Goal: Task Accomplishment & Management: Use online tool/utility

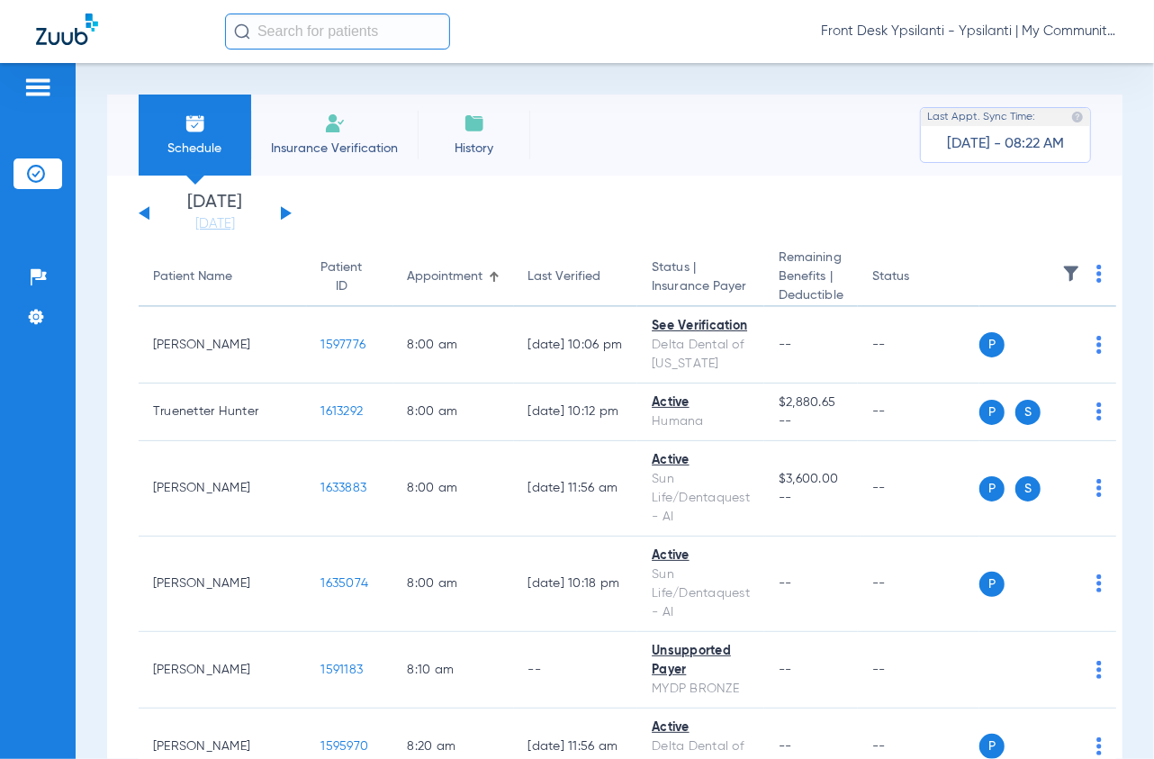
click at [281, 212] on button at bounding box center [286, 213] width 11 height 14
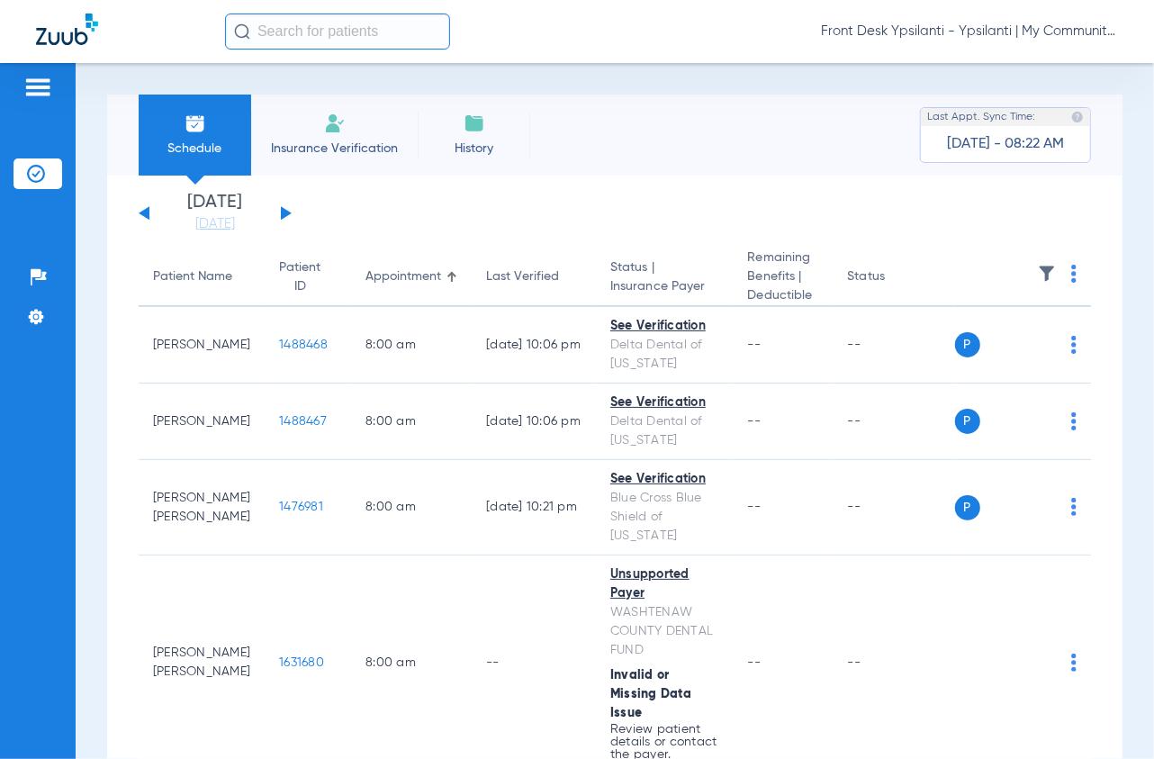
click at [1062, 271] on th at bounding box center [1023, 277] width 137 height 59
click at [1058, 275] on th at bounding box center [1023, 277] width 137 height 59
click at [1071, 275] on img at bounding box center [1073, 274] width 5 height 18
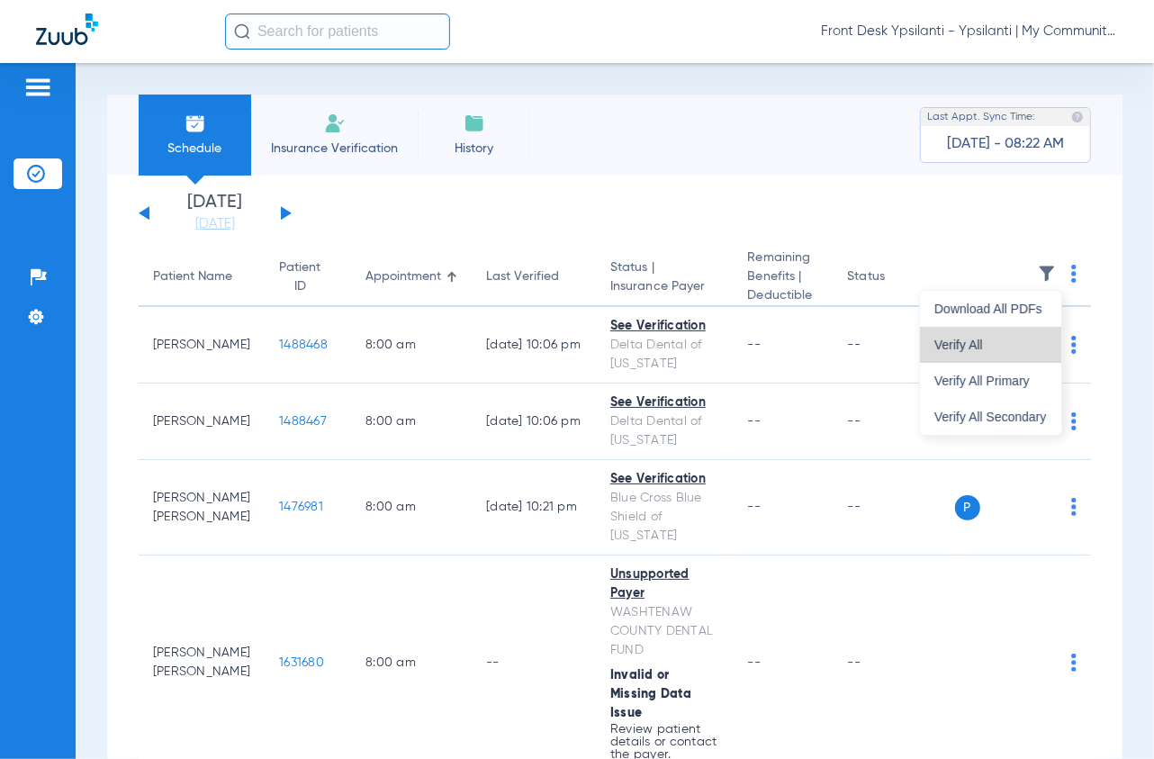
click at [1018, 342] on span "Verify All" at bounding box center [990, 344] width 113 height 13
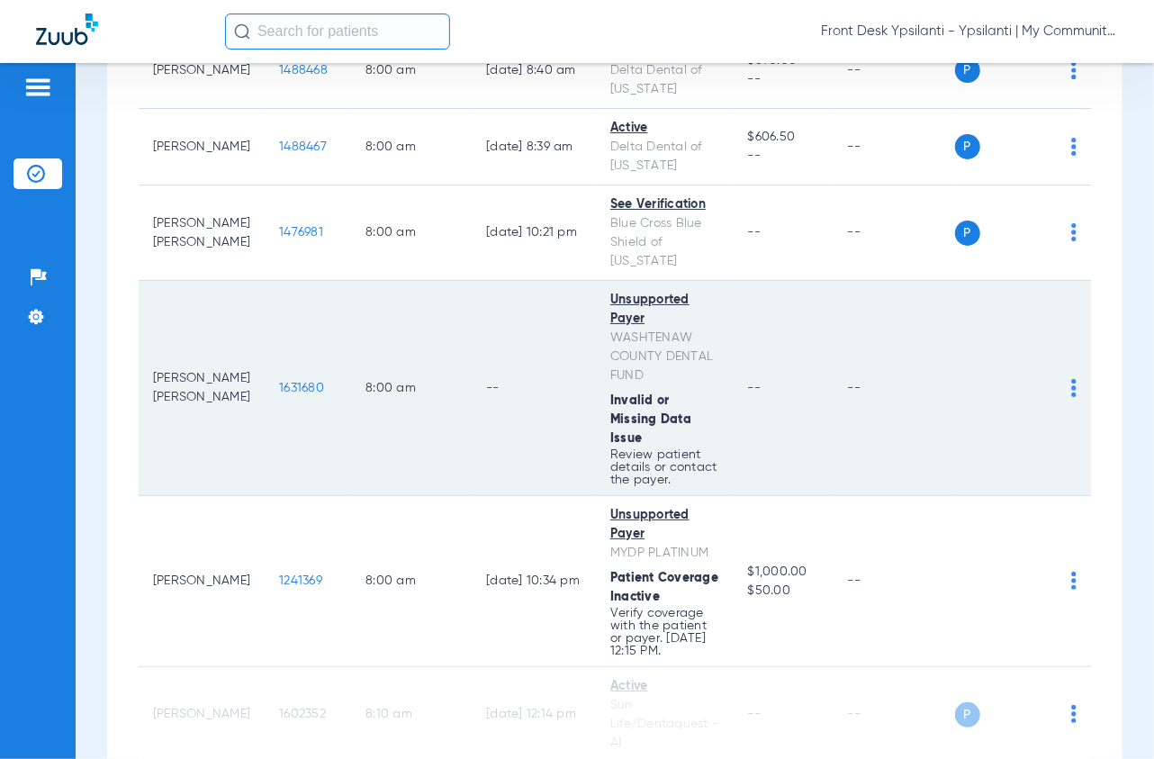
scroll to position [400, 0]
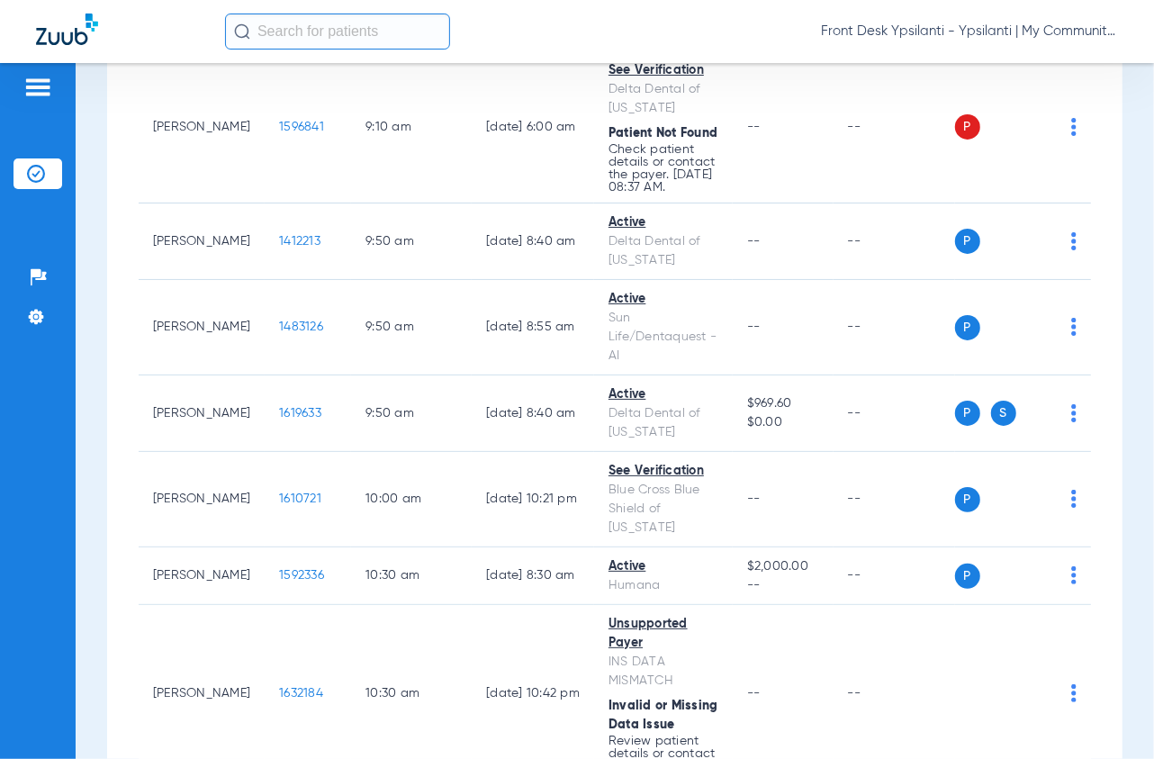
scroll to position [1499, 0]
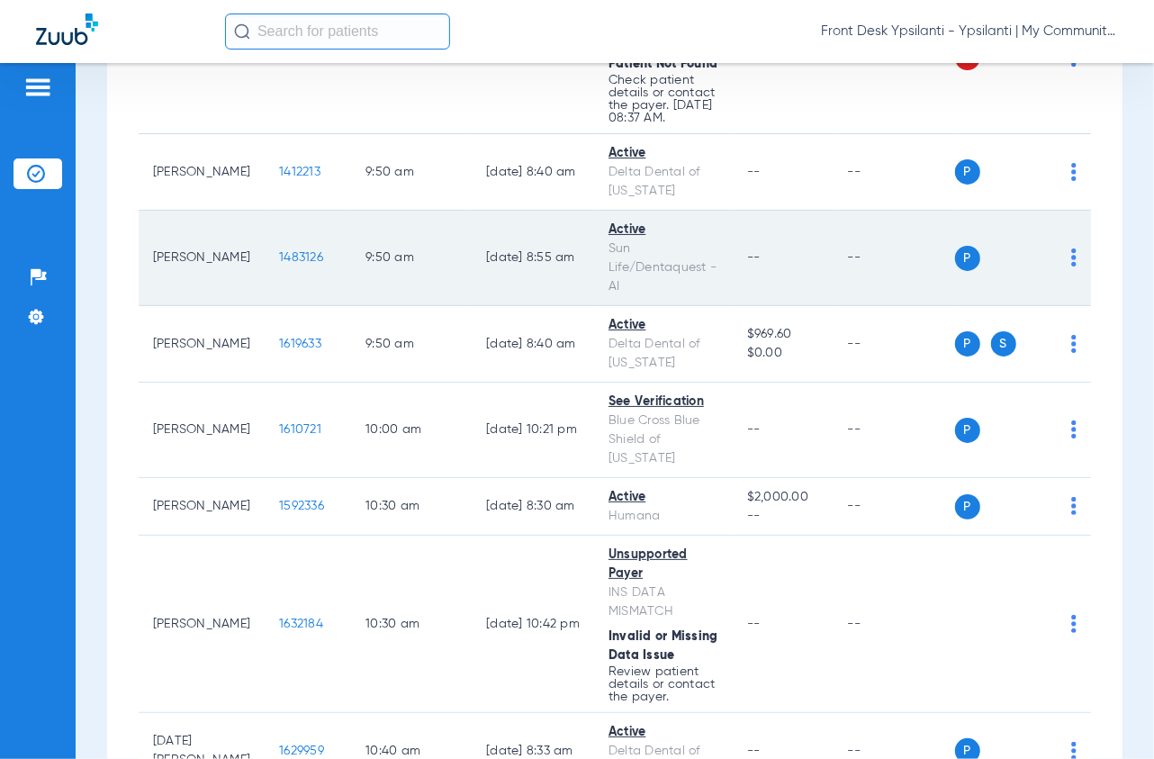
click at [265, 306] on td "1483126" at bounding box center [308, 258] width 86 height 95
click at [279, 264] on span "1483126" at bounding box center [301, 257] width 44 height 13
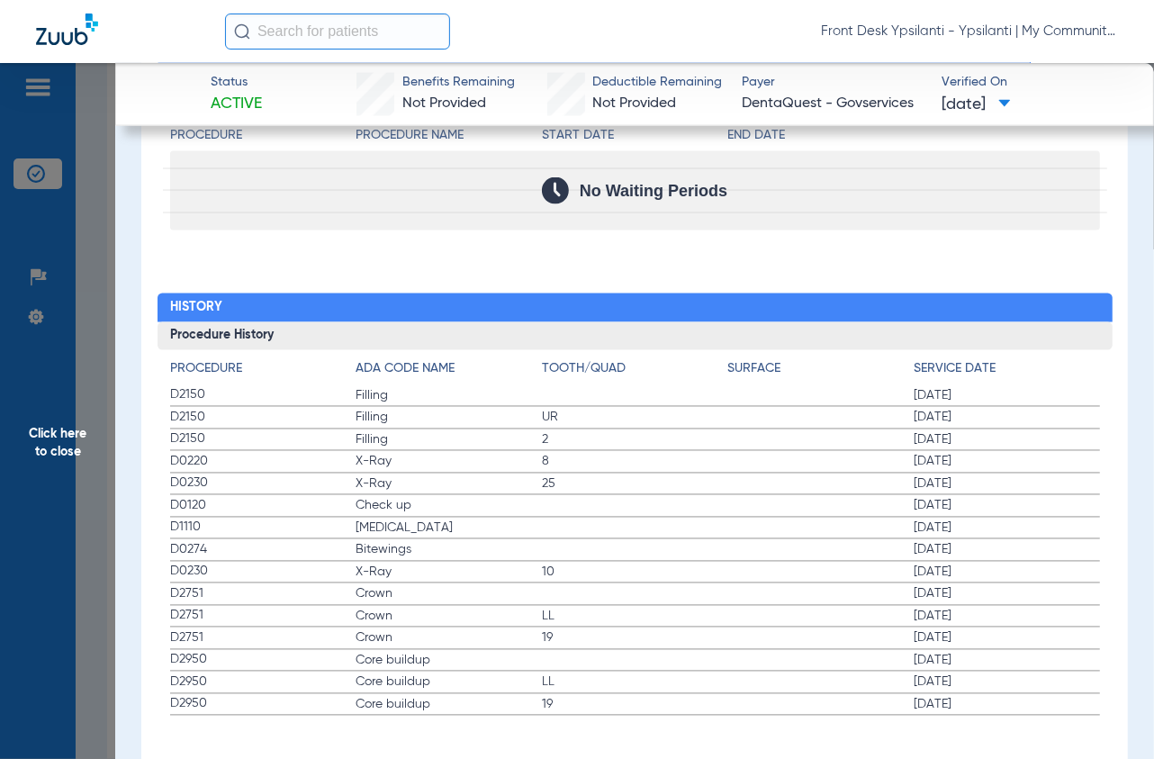
scroll to position [1893, 0]
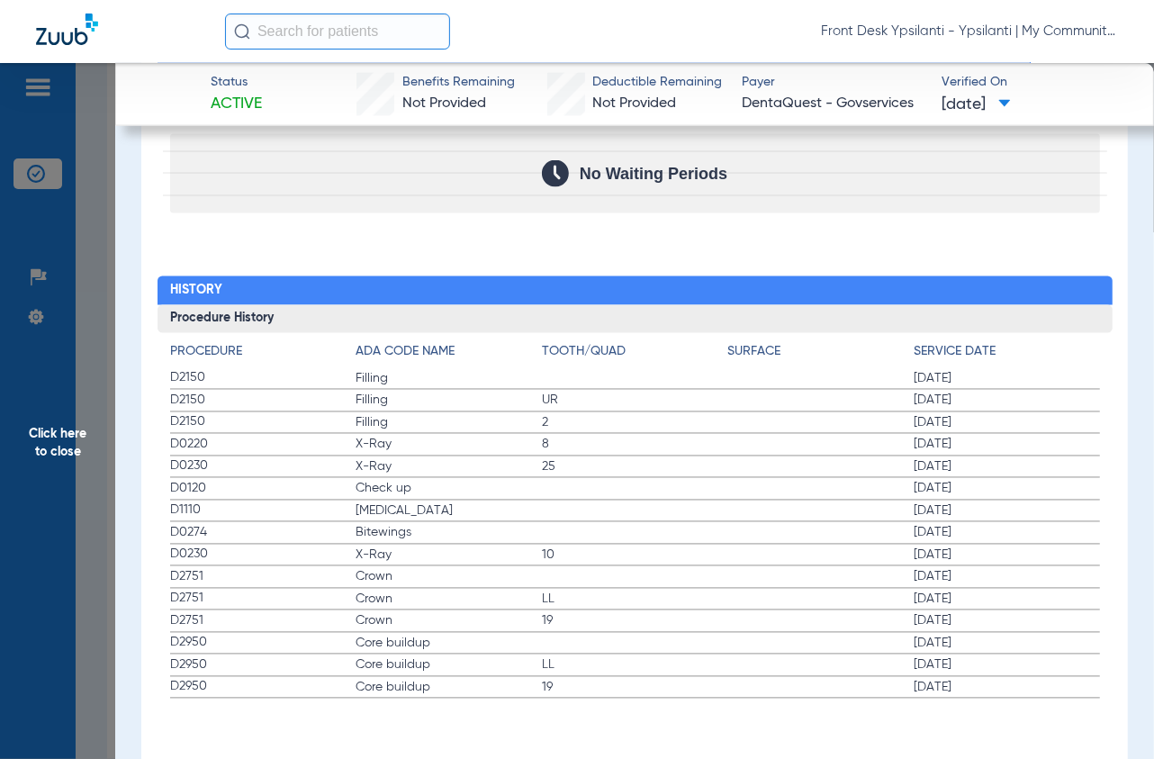
click at [87, 239] on span "Click here to close" at bounding box center [57, 442] width 115 height 759
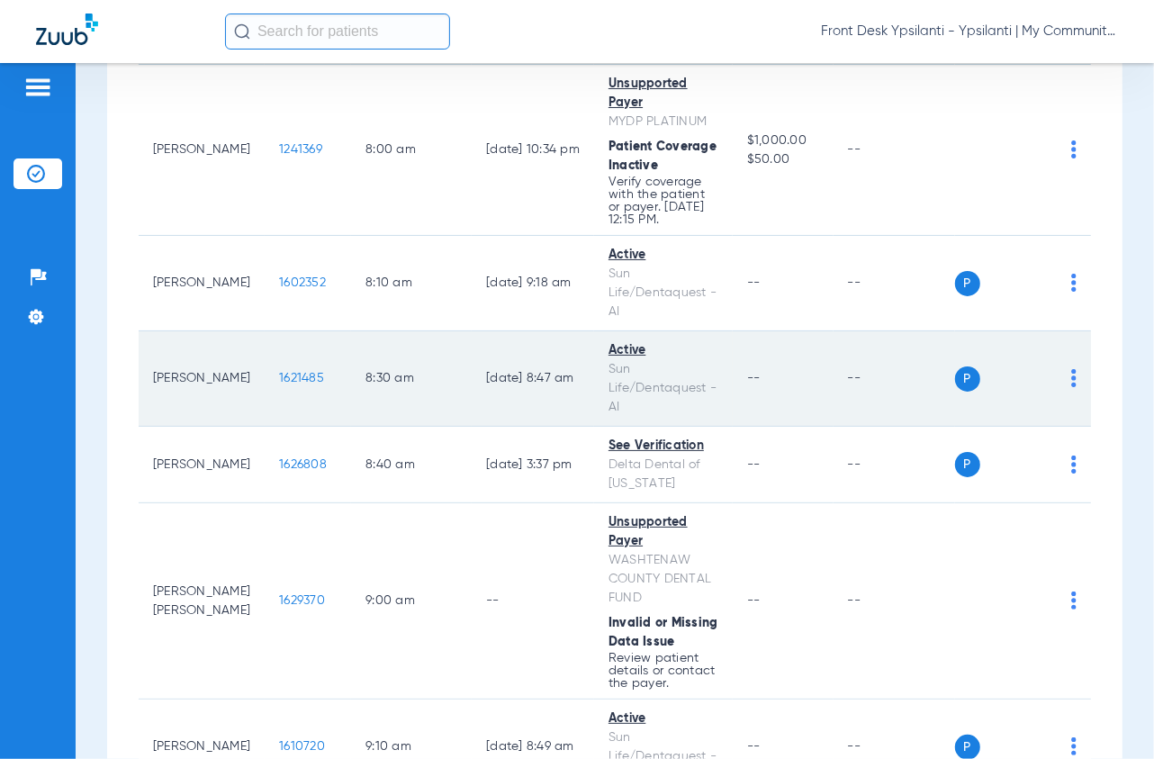
scroll to position [799, 0]
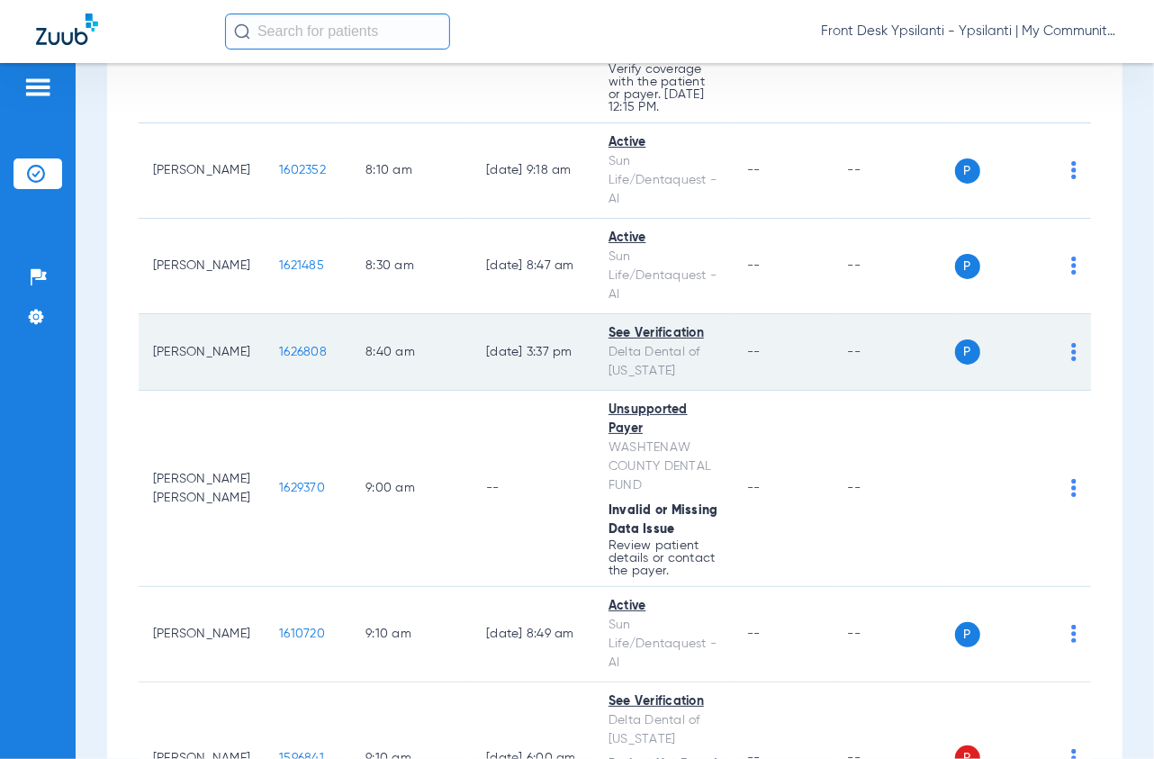
click at [279, 358] on span "1626808" at bounding box center [303, 352] width 48 height 13
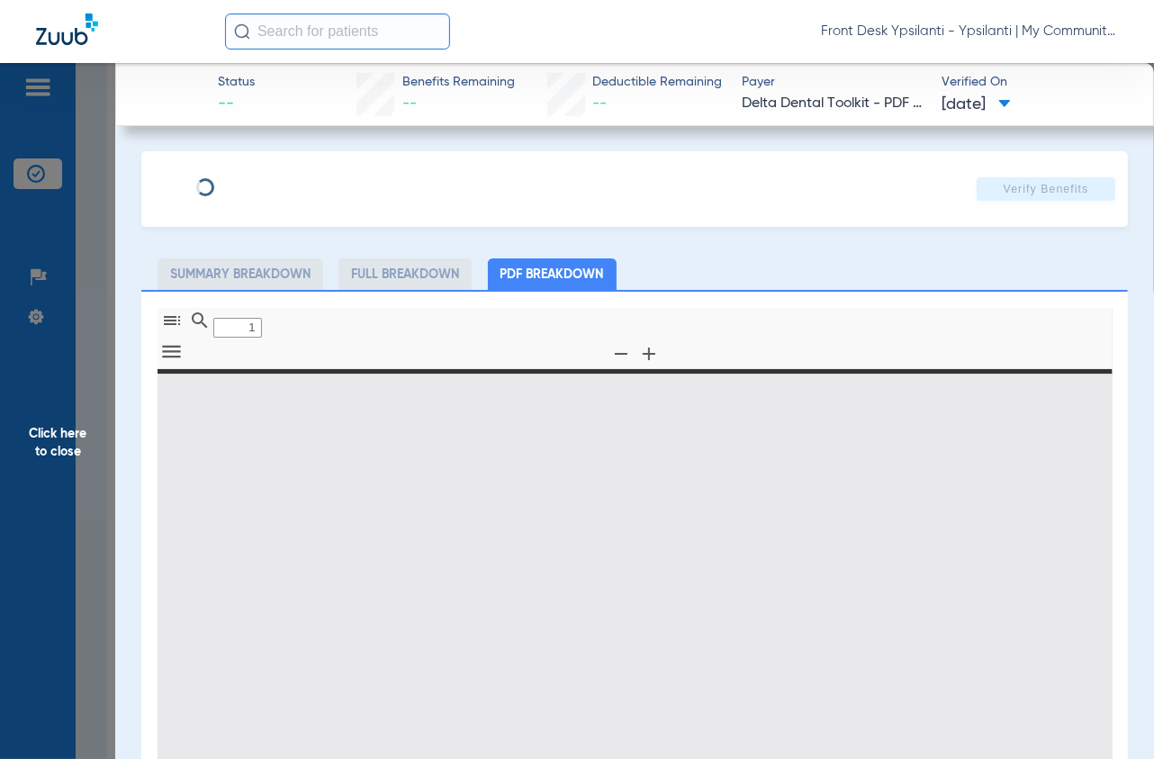
type input "0"
select select "page-width"
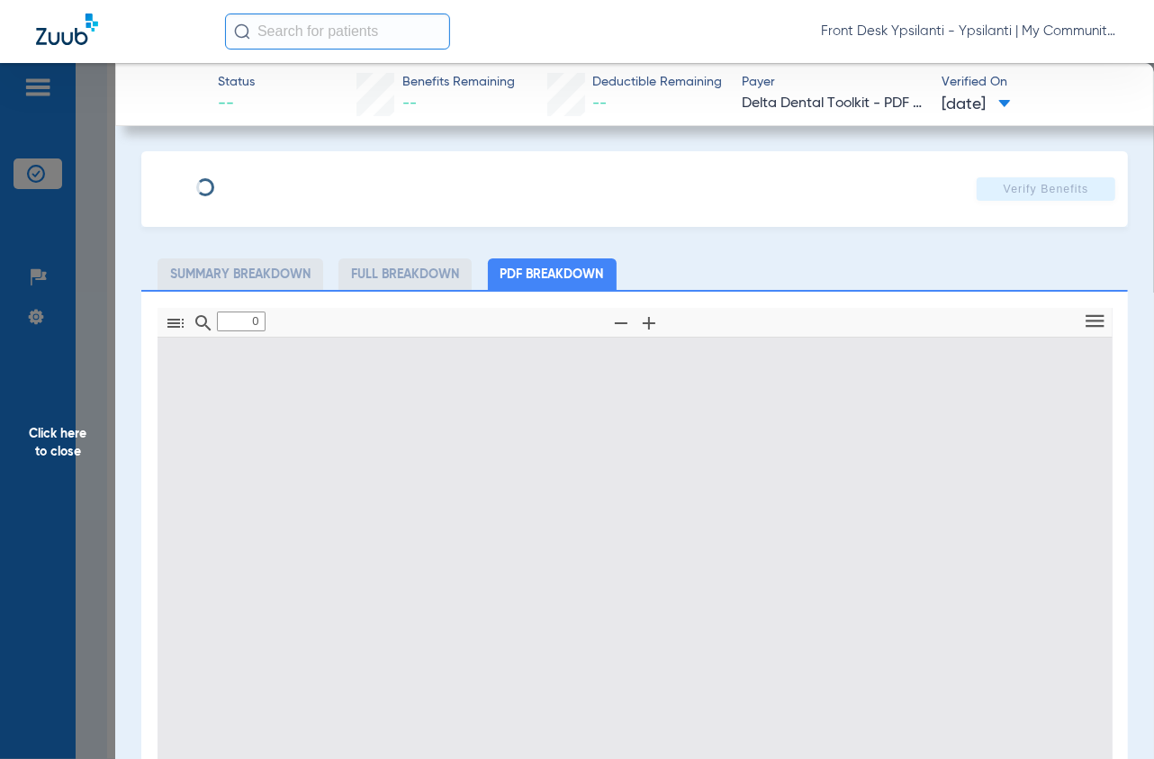
type input "1"
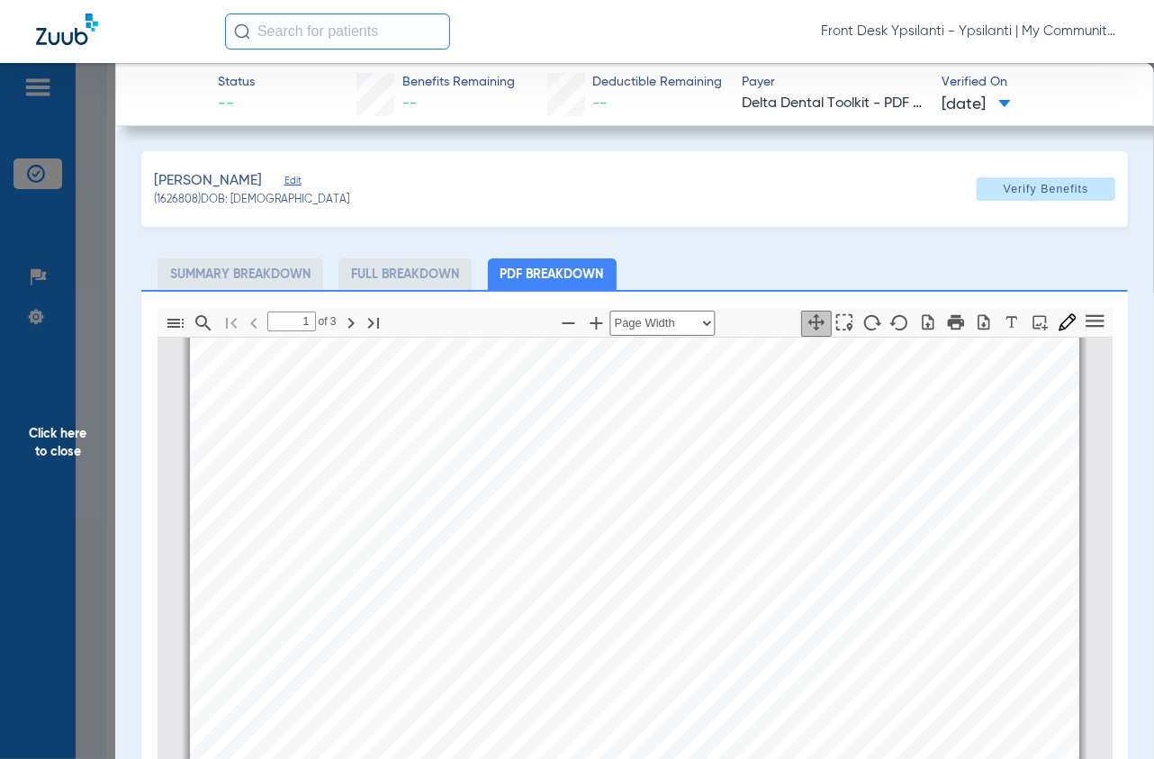
scroll to position [508, 0]
drag, startPoint x: 87, startPoint y: 317, endPoint x: 1013, endPoint y: 383, distance: 928.5
click at [87, 317] on span "Click here to close" at bounding box center [57, 442] width 115 height 759
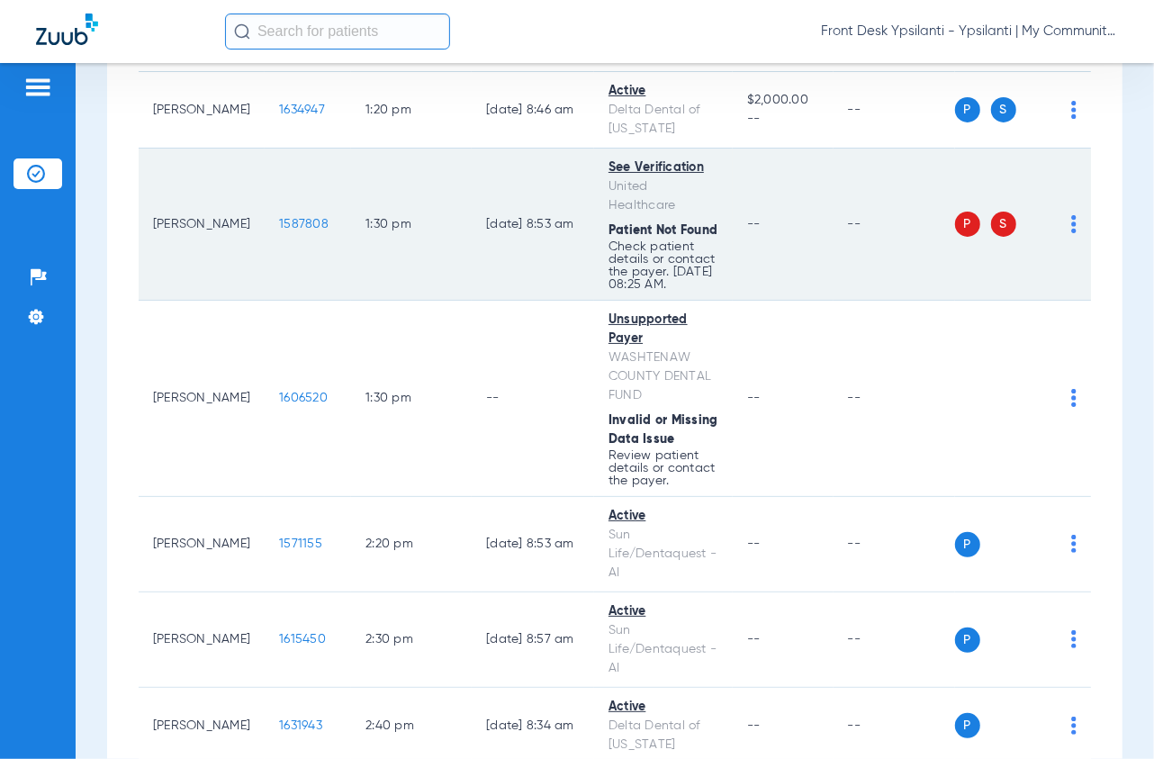
scroll to position [3200, 0]
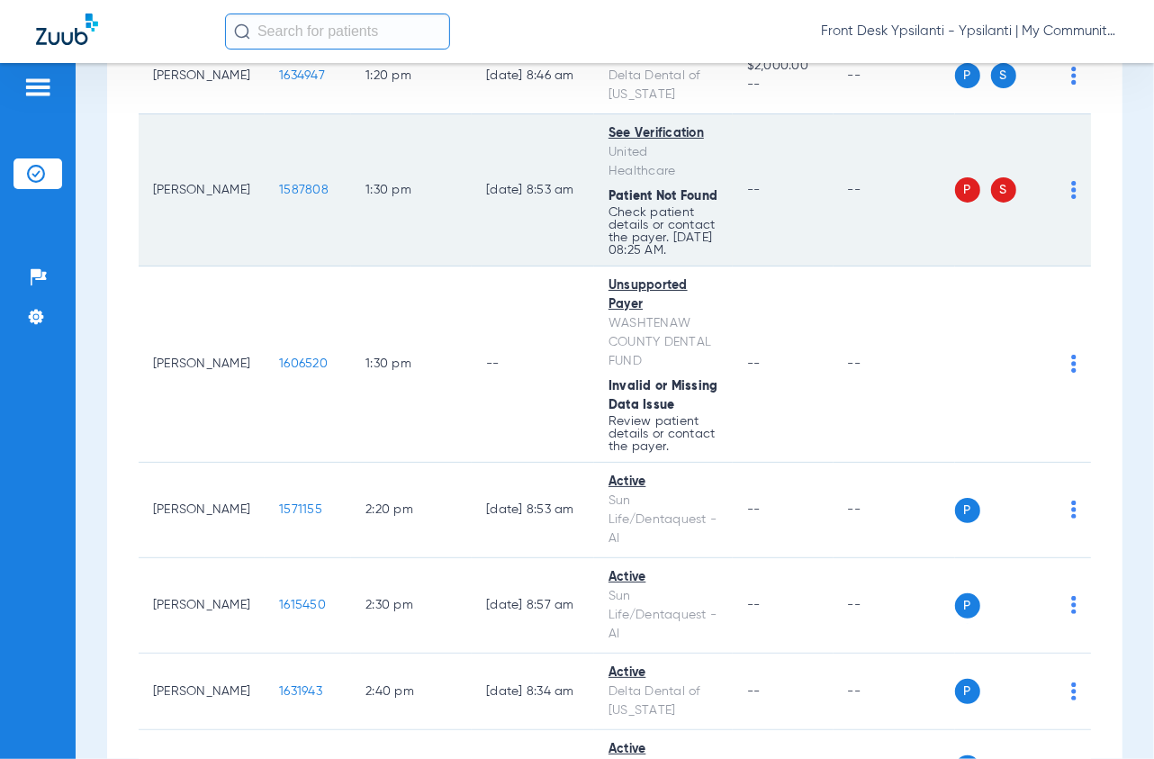
click at [288, 196] on span "1587808" at bounding box center [304, 190] width 50 height 13
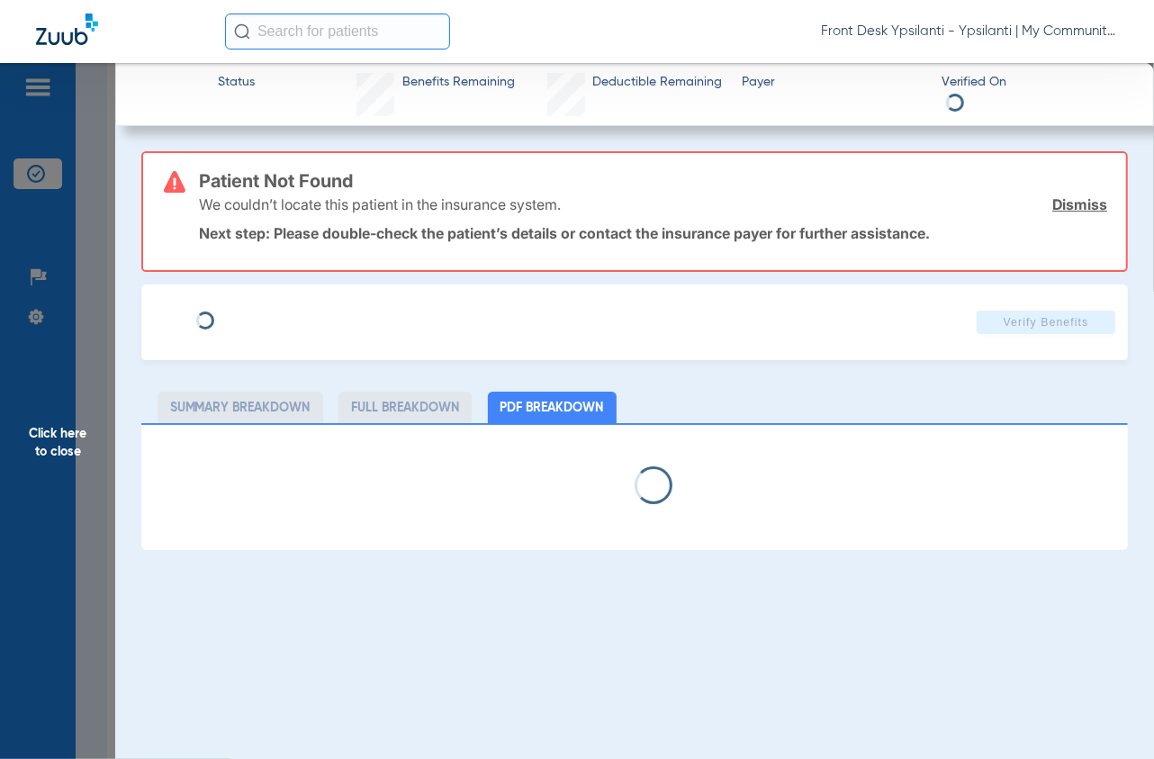
click at [109, 176] on span "Click here to close" at bounding box center [57, 442] width 115 height 759
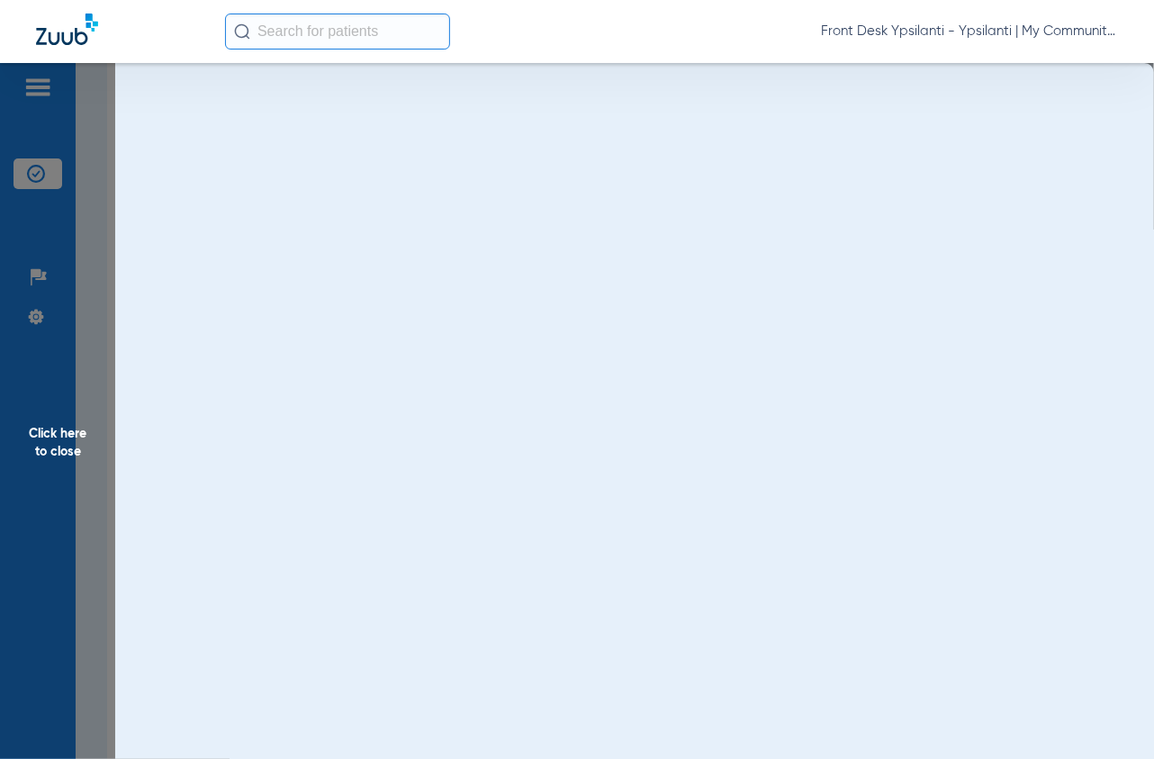
click at [86, 181] on span "Click here to close" at bounding box center [57, 442] width 115 height 759
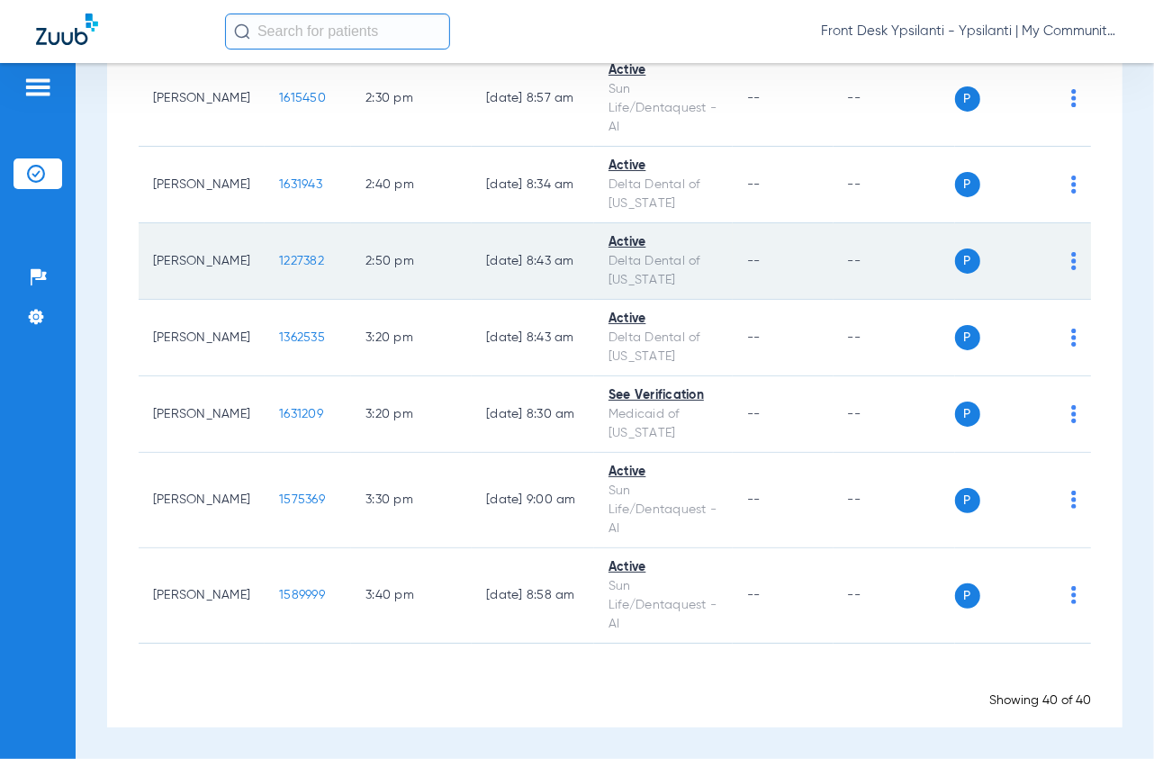
scroll to position [3925, 0]
